Goal: Information Seeking & Learning: Find specific page/section

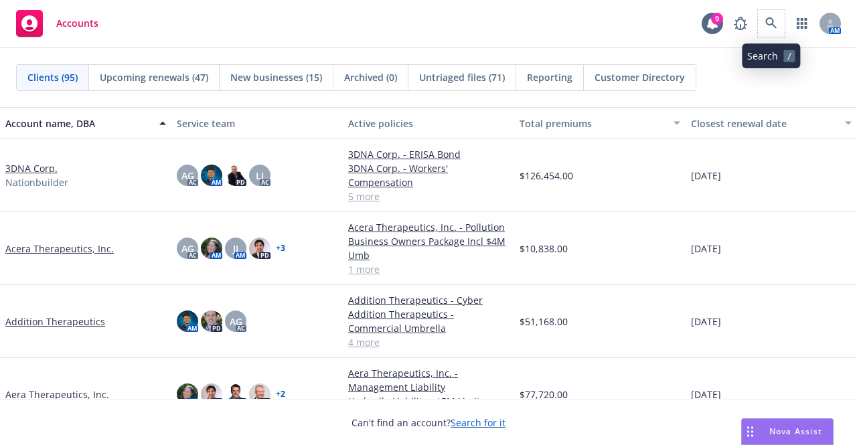
click at [759, 17] on span at bounding box center [771, 23] width 27 height 27
click at [769, 19] on icon at bounding box center [772, 23] width 12 height 12
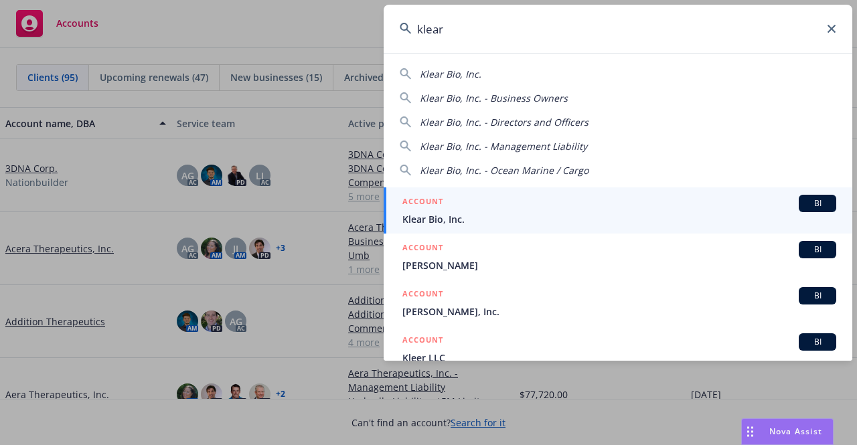
type input "klear"
click at [616, 202] on div "ACCOUNT BI" at bounding box center [620, 203] width 434 height 17
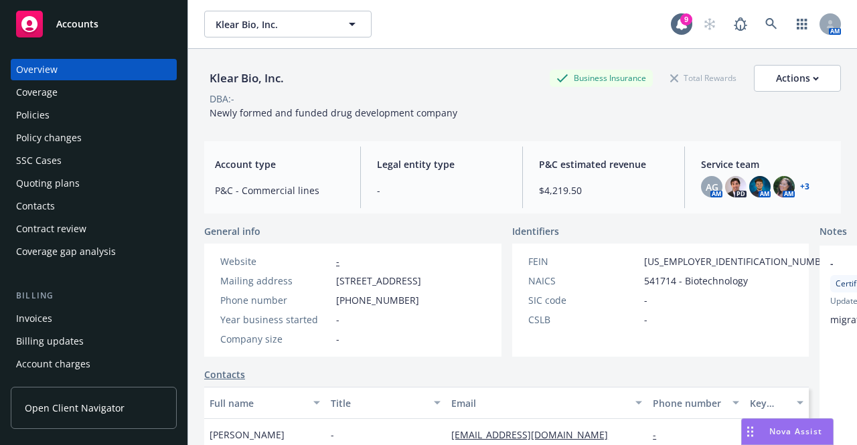
click at [119, 108] on div "Policies" at bounding box center [93, 114] width 155 height 21
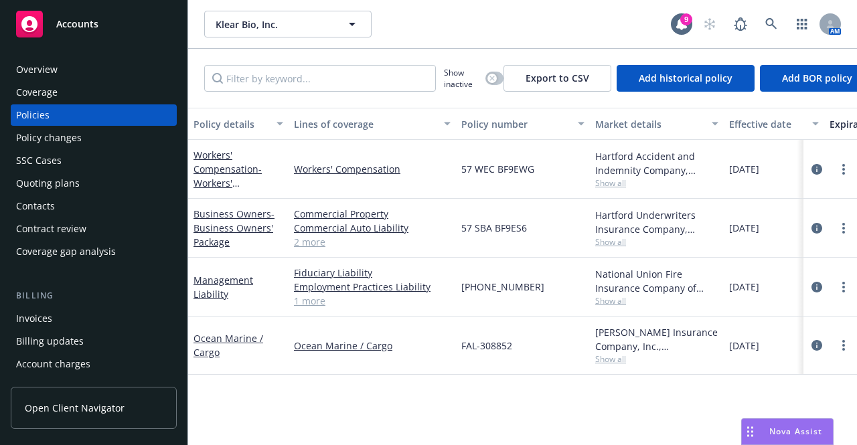
click at [715, 393] on div "Policy details Lines of coverage Policy number Market details Effective date Ex…" at bounding box center [522, 272] width 669 height 328
click at [768, 22] on icon at bounding box center [772, 24] width 12 height 12
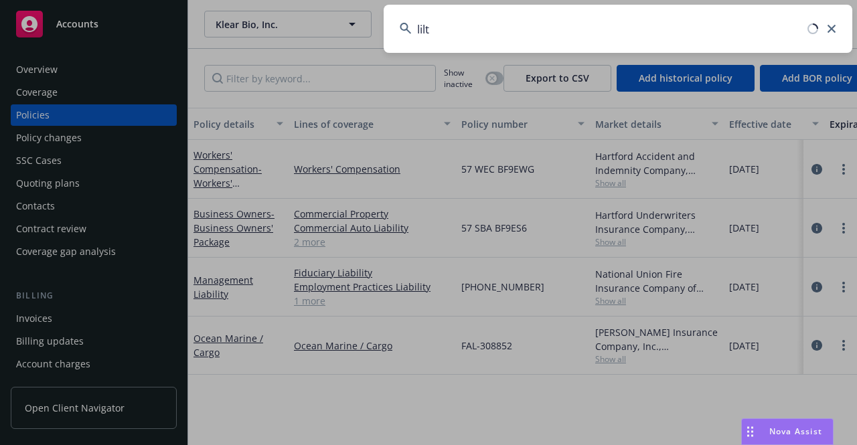
type input "lilt"
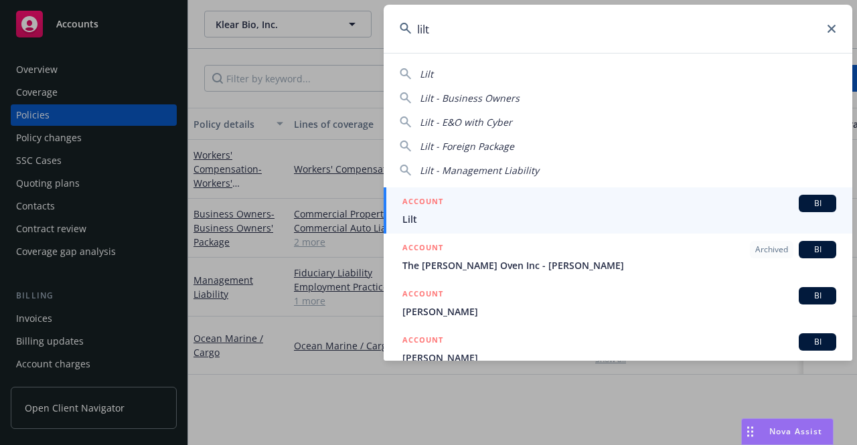
click at [496, 215] on span "Lilt" at bounding box center [620, 219] width 434 height 14
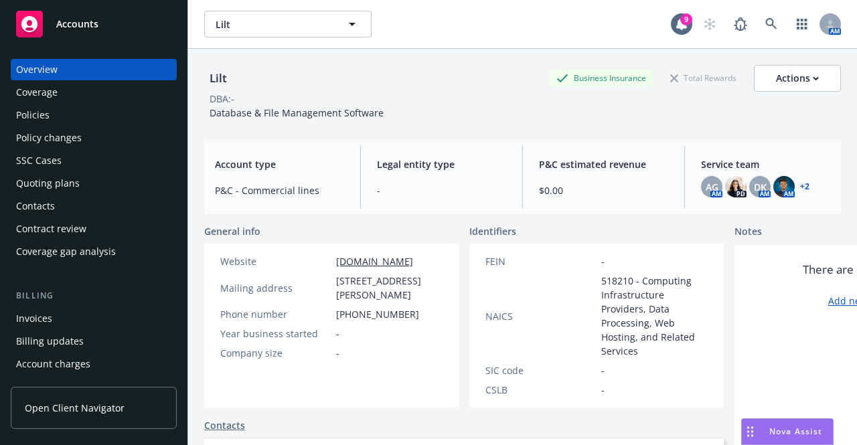
click at [96, 119] on div "Policies" at bounding box center [93, 114] width 155 height 21
